Goal: Learn about a topic

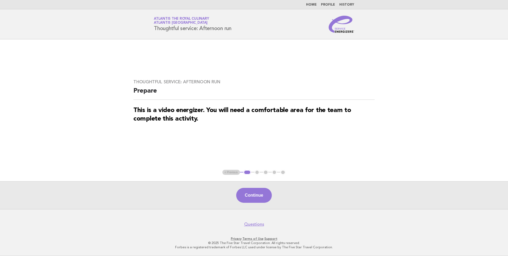
click at [314, 2] on nav "Home Profile History" at bounding box center [254, 4] width 508 height 9
click at [315, 5] on link "Home" at bounding box center [311, 4] width 11 height 3
click at [257, 196] on button "Continue" at bounding box center [253, 195] width 35 height 15
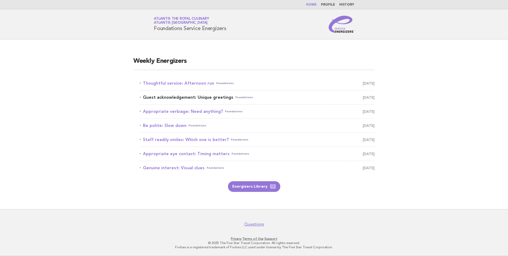
click at [177, 98] on link "Guest acknowledgement: Unique greetings Foundations October 15" at bounding box center [257, 97] width 235 height 7
click at [181, 98] on link "Guest acknowledgement: Unique greetings Foundations October 15" at bounding box center [257, 97] width 235 height 7
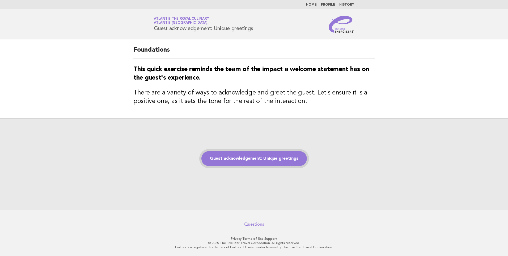
click at [238, 164] on link "Guest acknowledgement: Unique greetings" at bounding box center [253, 158] width 105 height 15
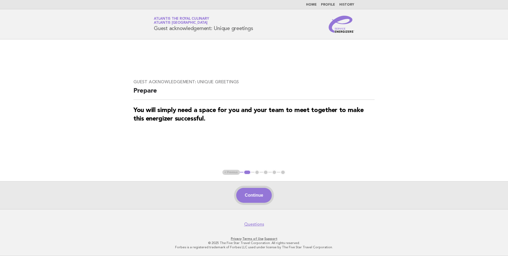
click at [250, 198] on button "Continue" at bounding box center [253, 195] width 35 height 15
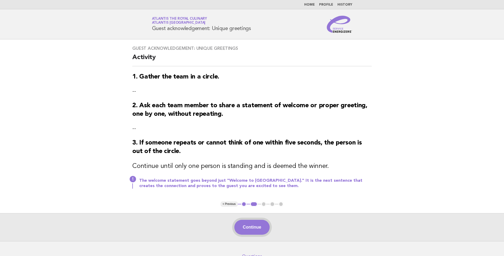
click at [255, 230] on button "Continue" at bounding box center [251, 226] width 35 height 15
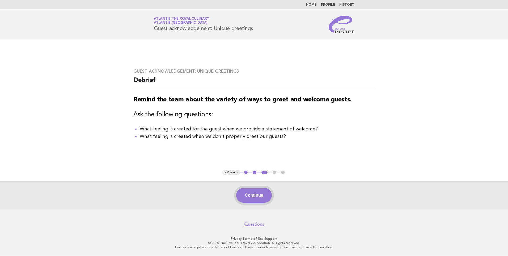
click at [250, 197] on button "Continue" at bounding box center [253, 195] width 35 height 15
